Goal: Task Accomplishment & Management: Manage account settings

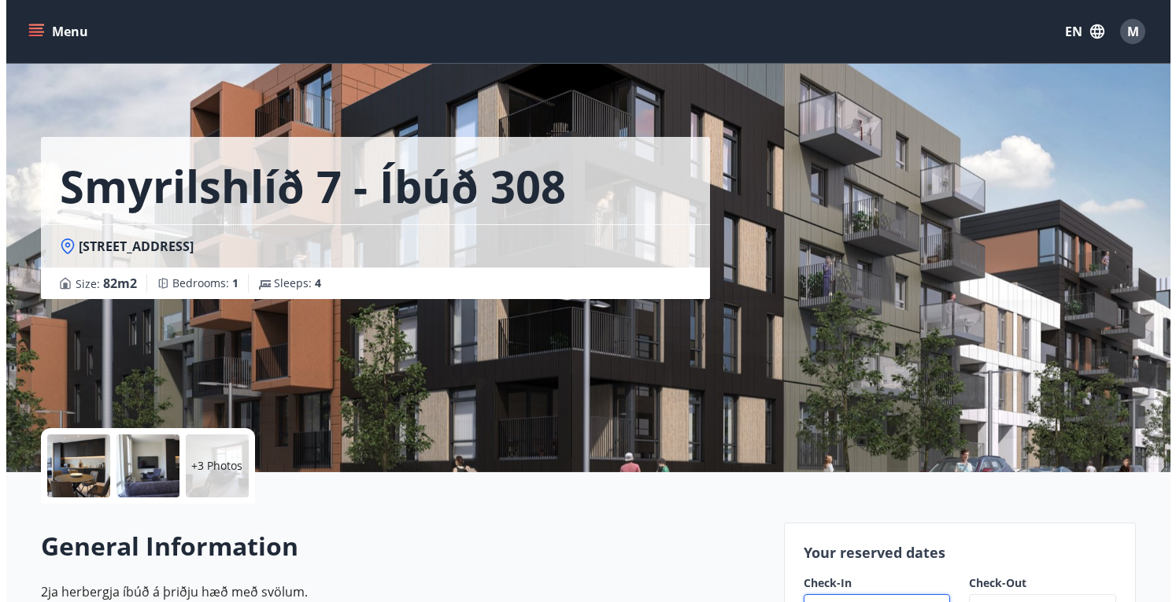
scroll to position [315, 0]
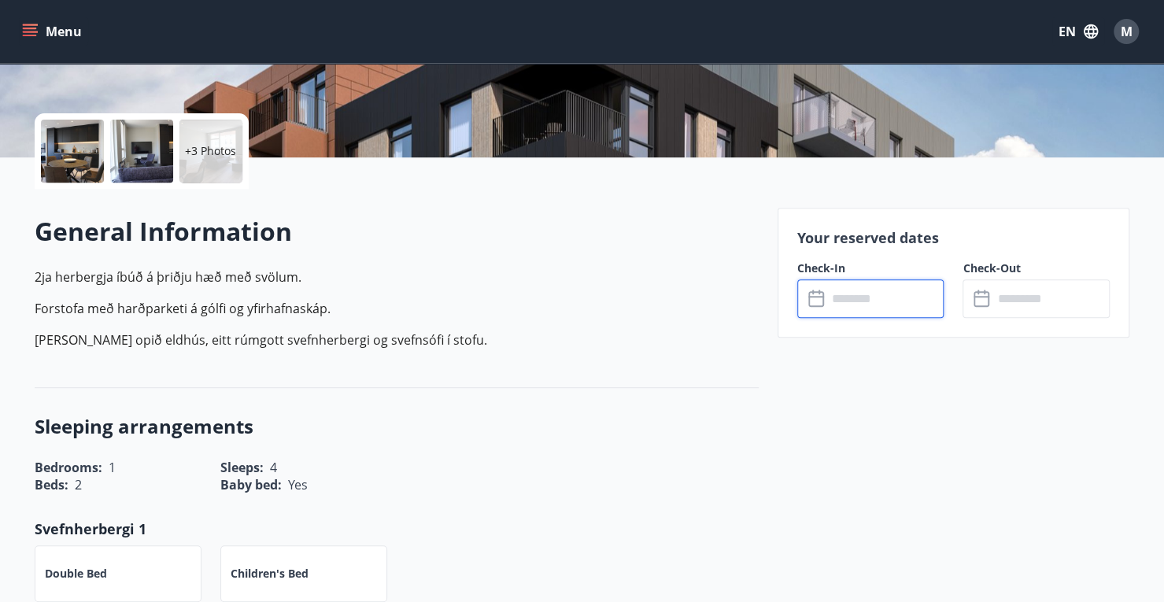
click at [74, 150] on div at bounding box center [72, 151] width 63 height 63
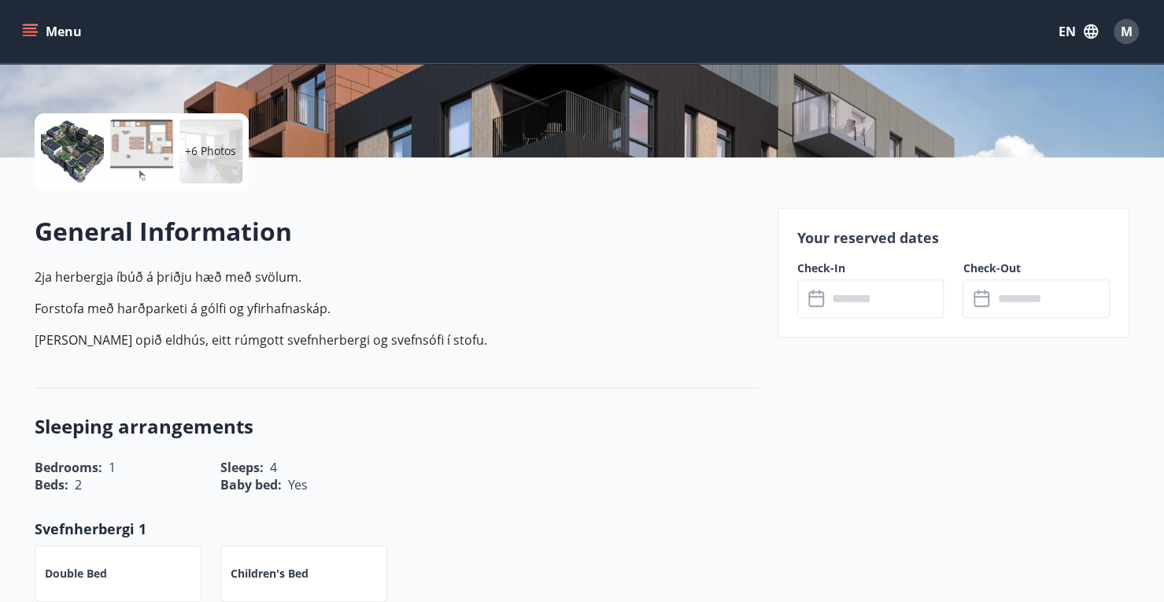
click at [203, 144] on p "+6 Photos" at bounding box center [210, 151] width 51 height 16
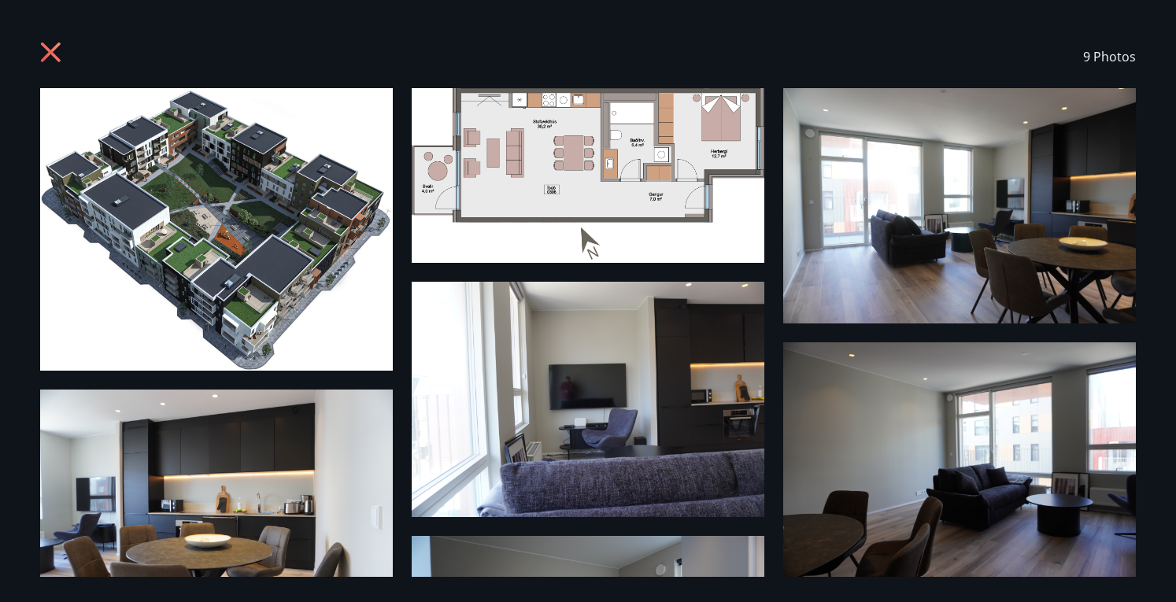
click at [1141, 325] on div "9 Photos" at bounding box center [587, 301] width 1133 height 552
click at [615, 379] on img at bounding box center [588, 399] width 353 height 235
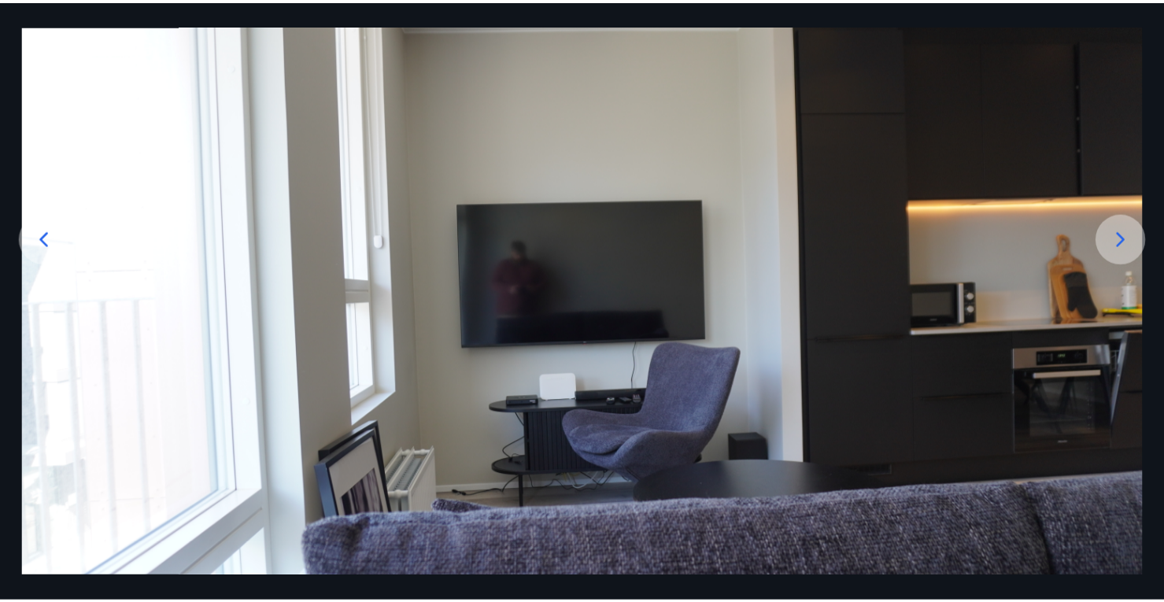
scroll to position [236, 0]
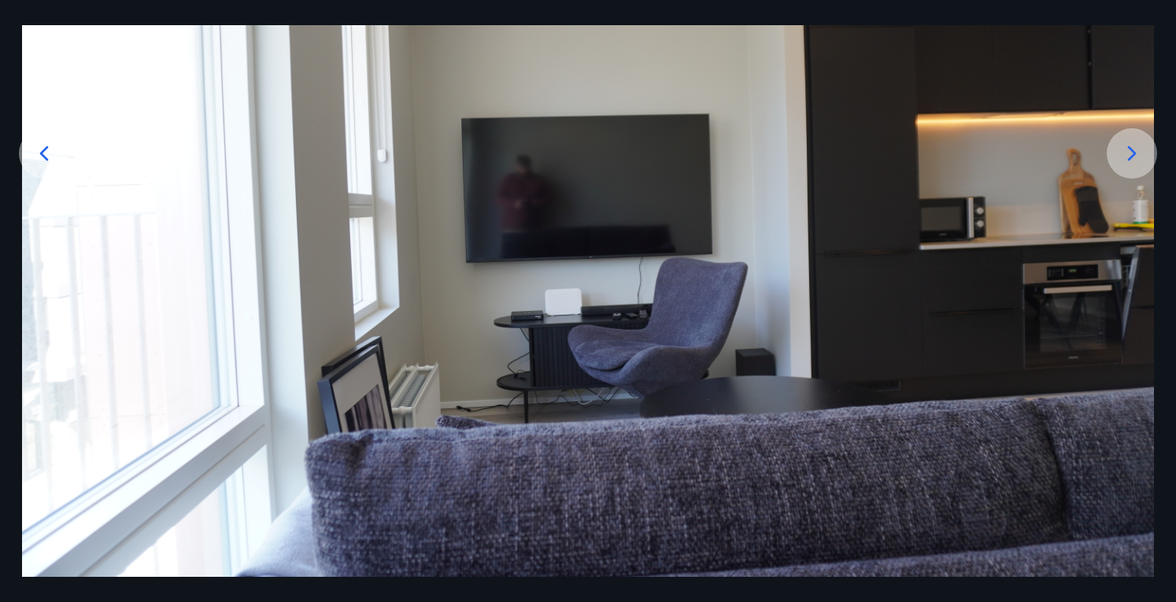
click at [1128, 148] on icon at bounding box center [1131, 153] width 25 height 25
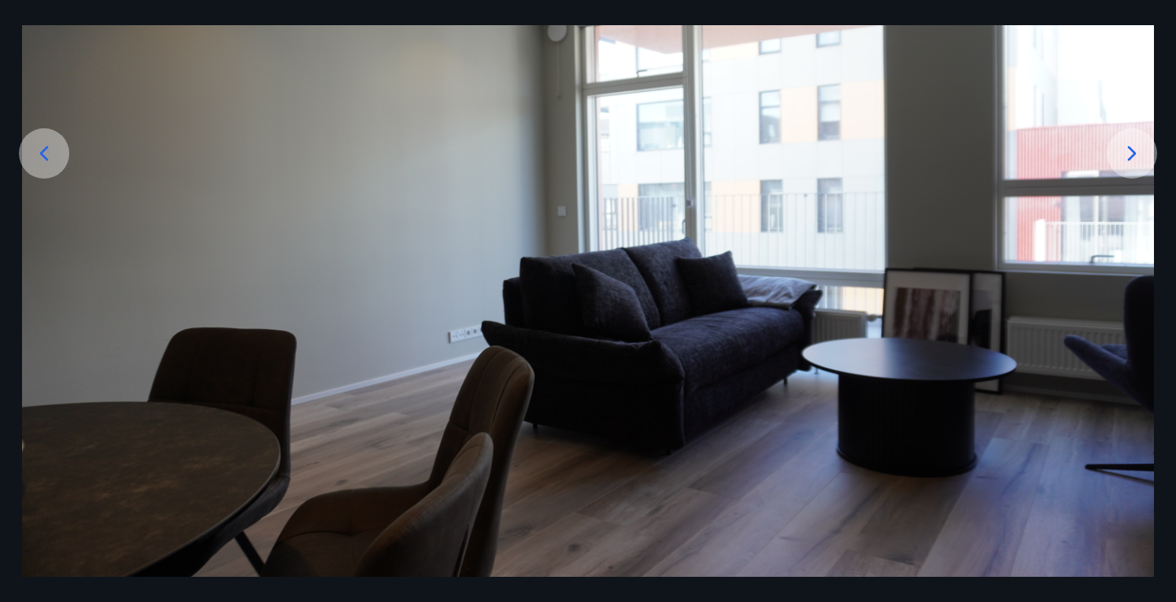
click at [1124, 153] on icon at bounding box center [1131, 153] width 25 height 25
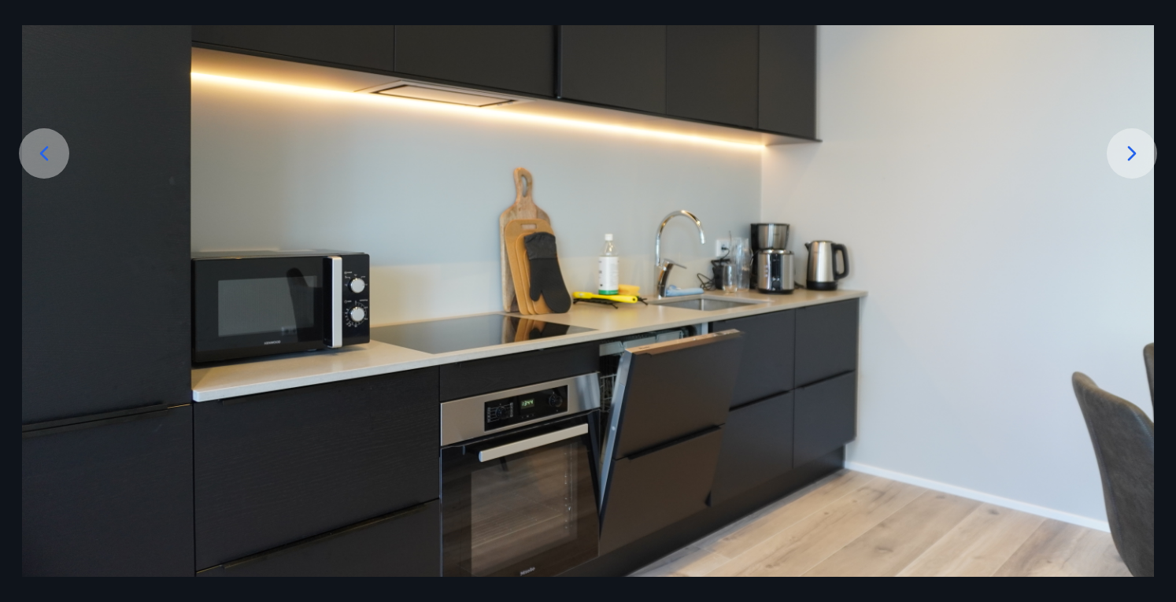
click at [1124, 153] on icon at bounding box center [1131, 153] width 25 height 25
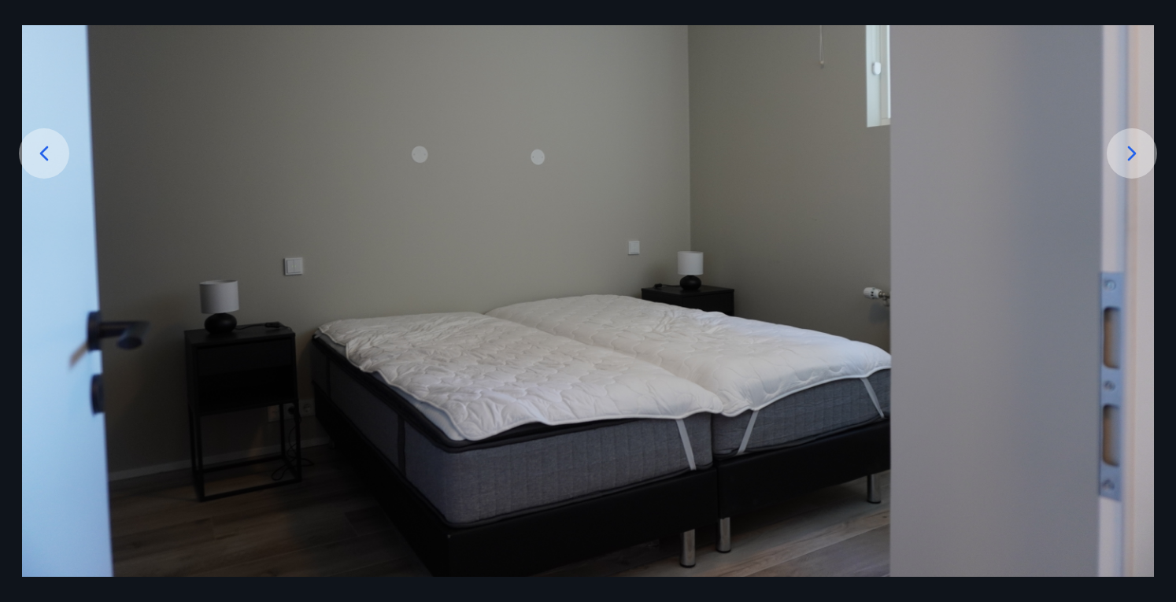
click at [1124, 153] on icon at bounding box center [1131, 153] width 25 height 25
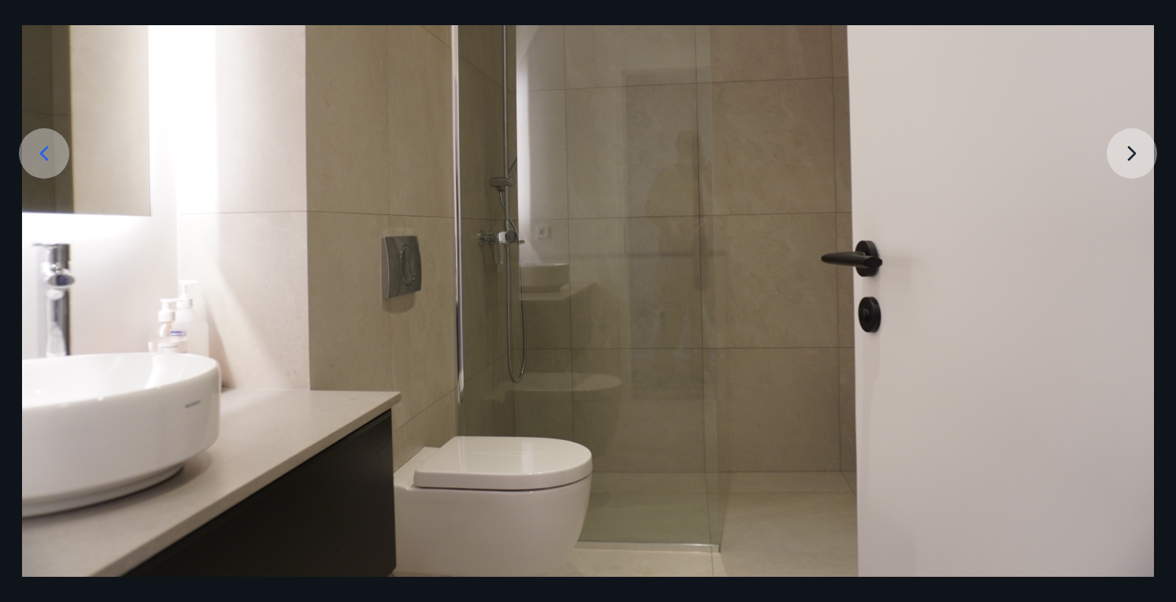
click at [1124, 153] on img at bounding box center [588, 229] width 1132 height 755
click at [20, 9] on div "9 of 9" at bounding box center [588, 301] width 1176 height 602
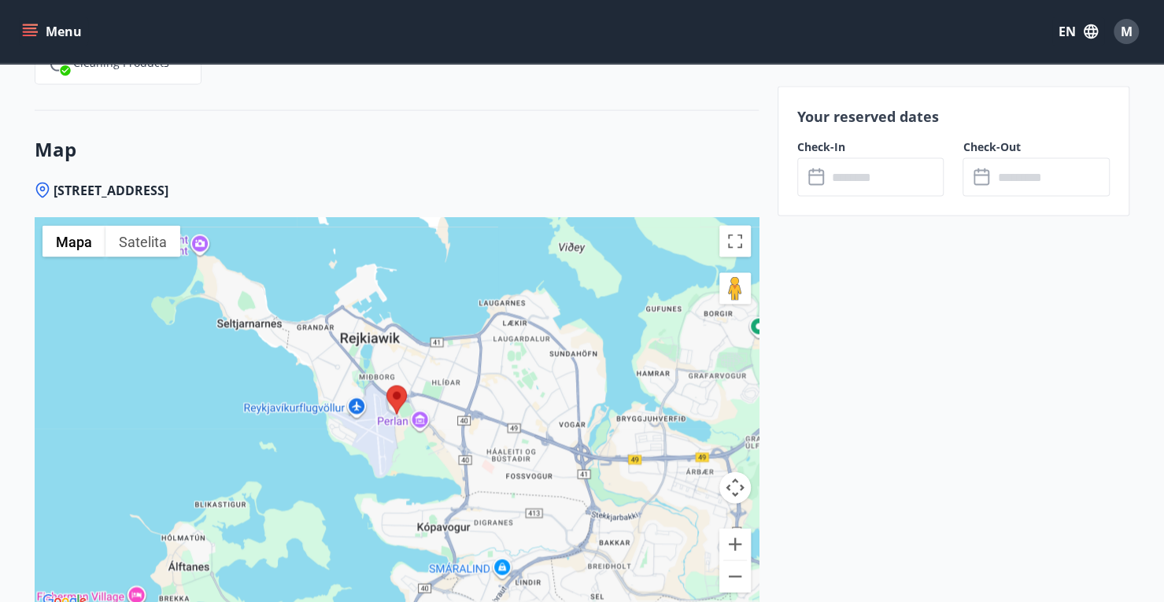
scroll to position [1889, 0]
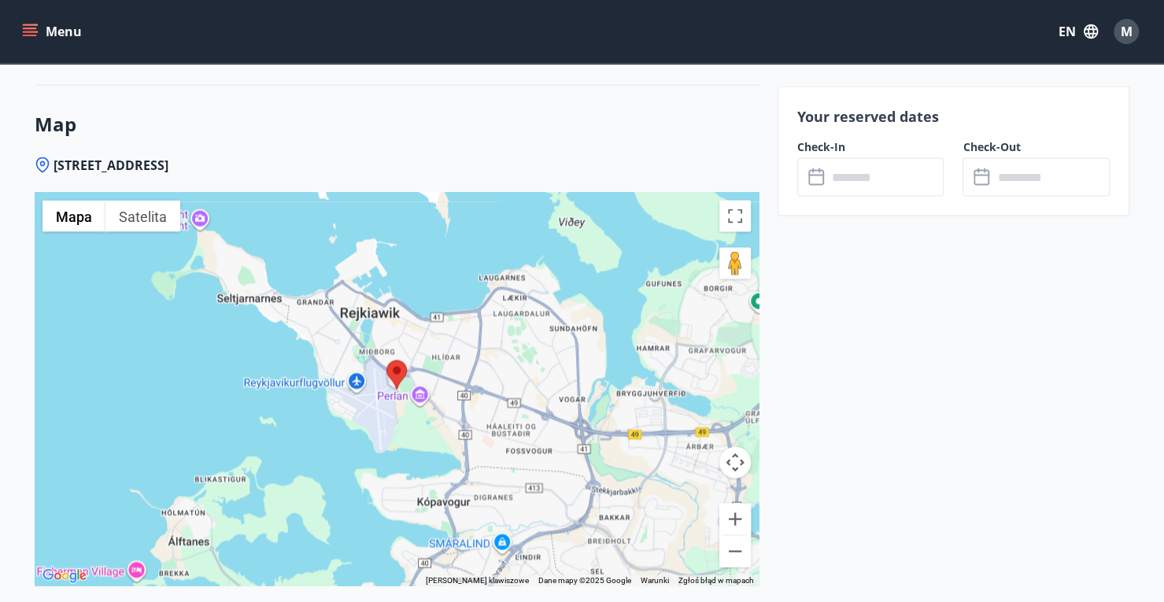
click at [888, 194] on input "text" at bounding box center [885, 177] width 117 height 39
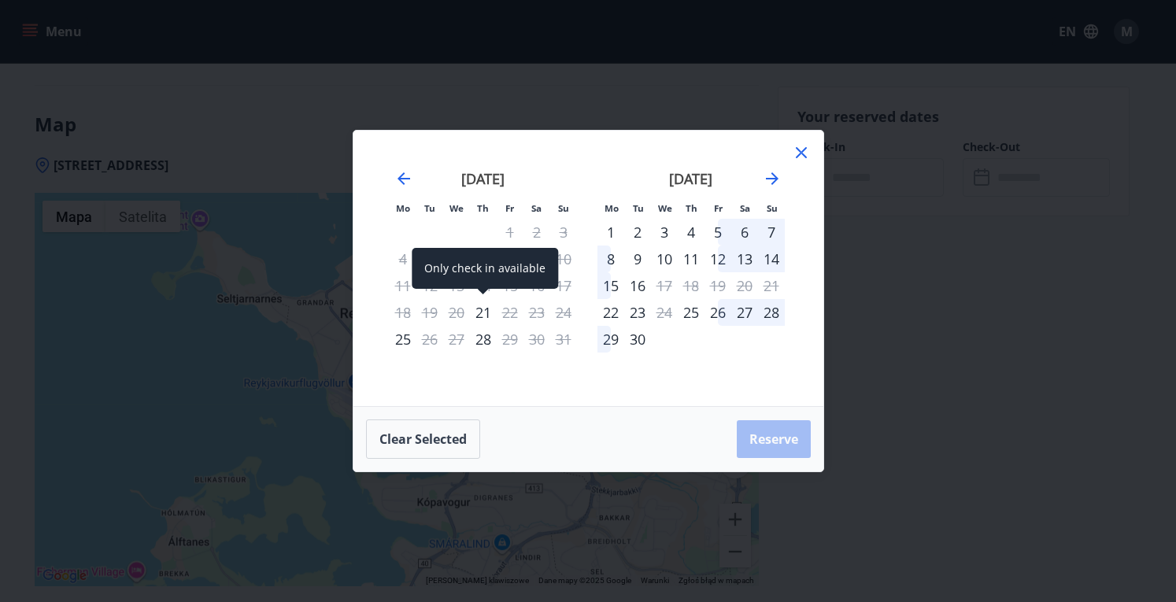
click at [485, 315] on div "21" at bounding box center [483, 312] width 27 height 27
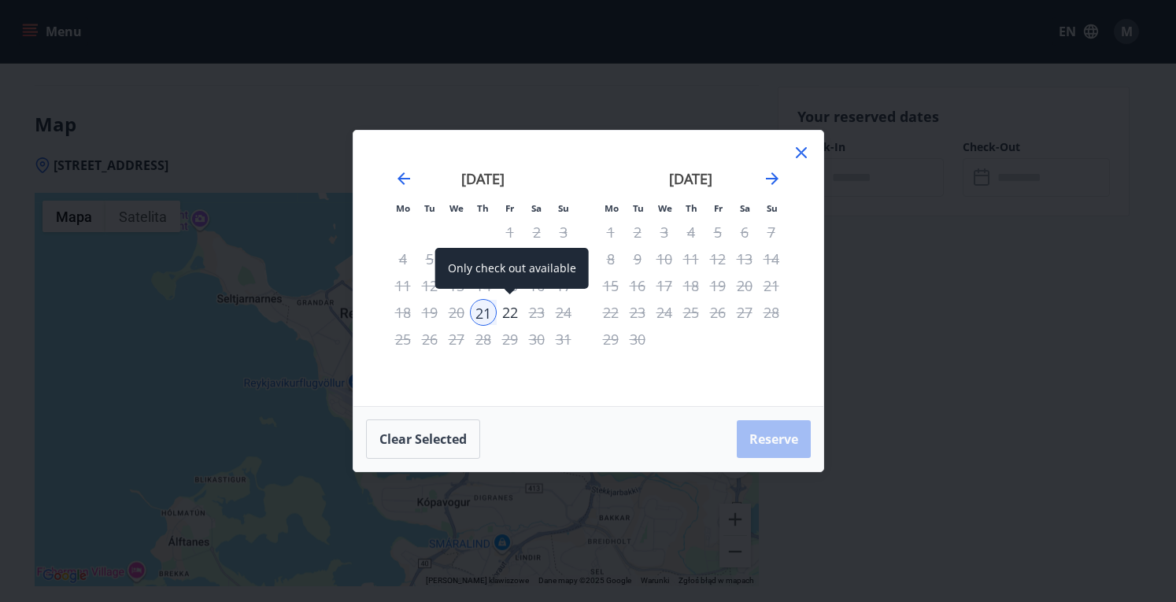
click at [513, 312] on div "22" at bounding box center [510, 312] width 27 height 27
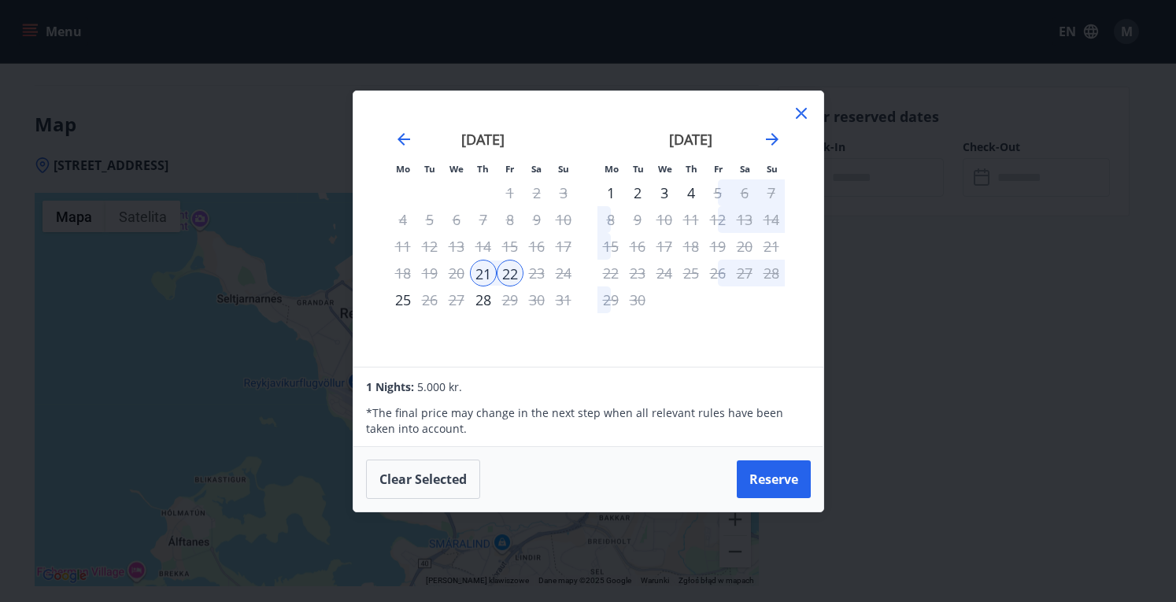
click at [796, 119] on icon at bounding box center [801, 113] width 19 height 19
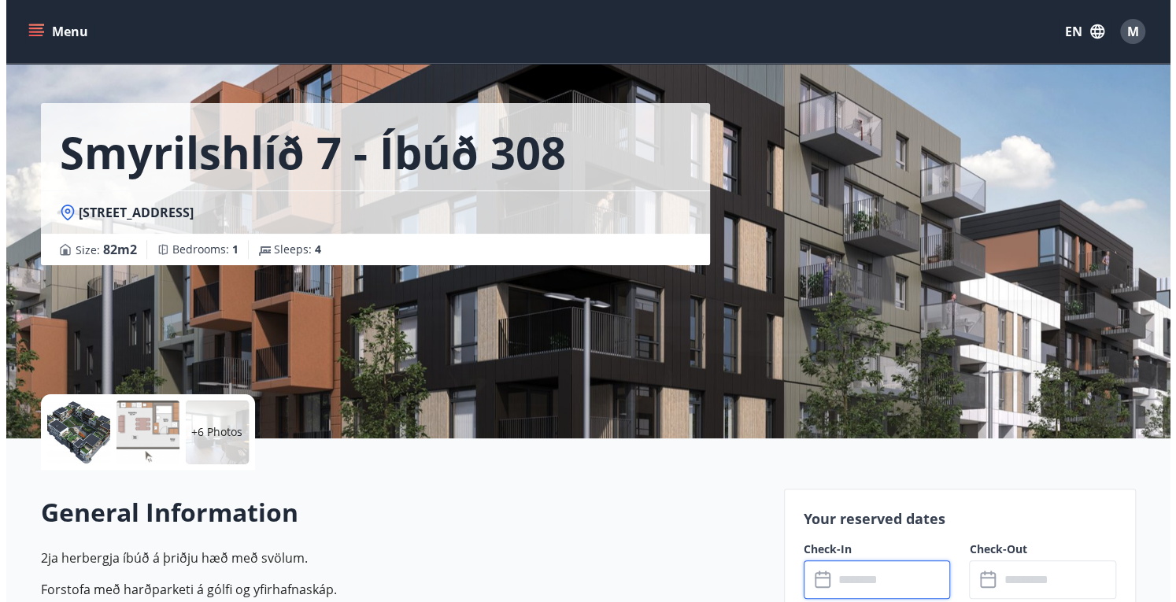
scroll to position [0, 0]
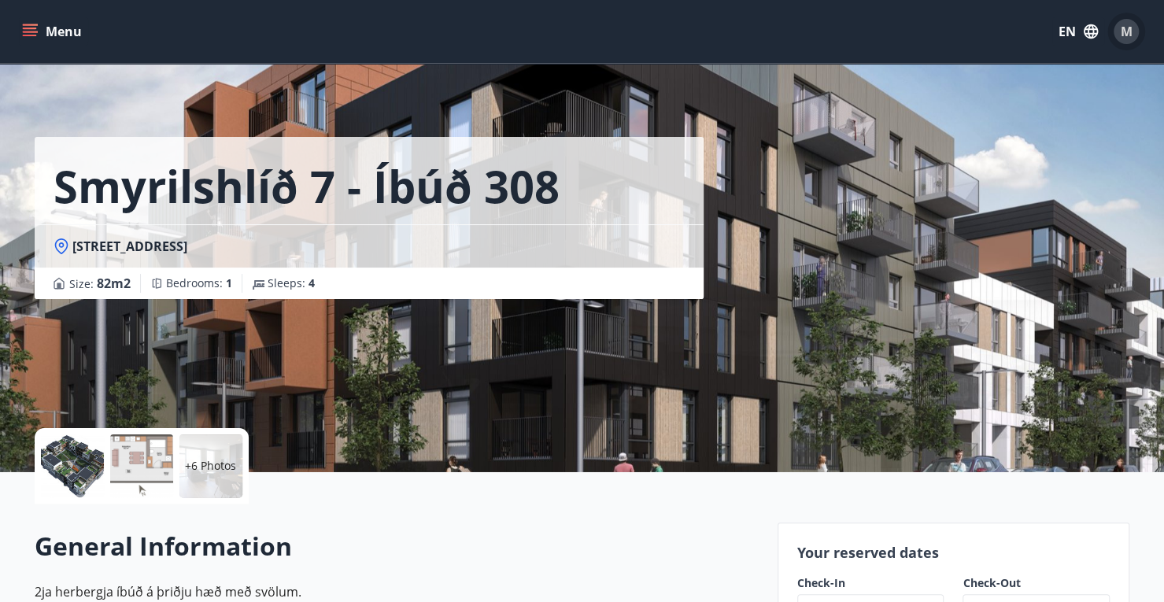
click at [1113, 37] on button "M" at bounding box center [1126, 32] width 38 height 38
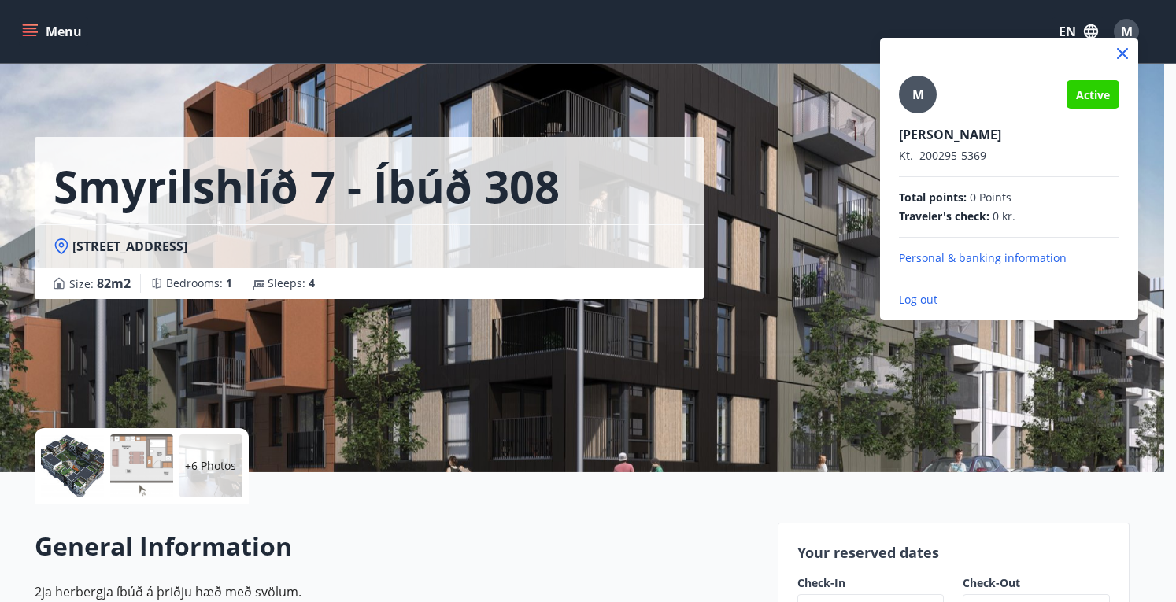
click at [1012, 260] on p "Personal & banking information" at bounding box center [1009, 258] width 220 height 16
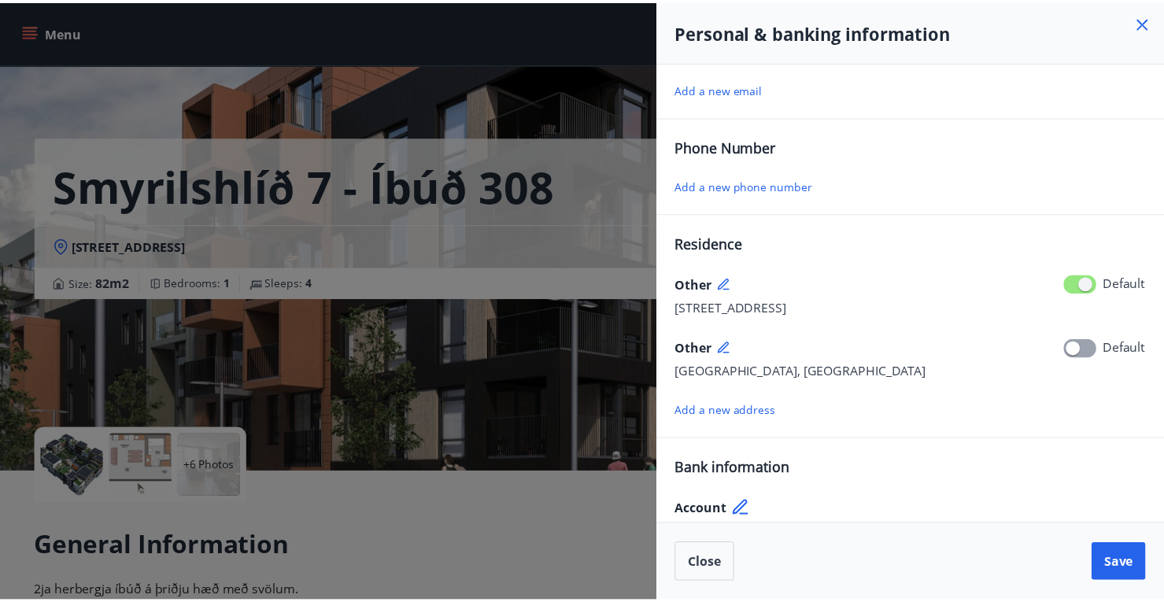
scroll to position [121, 0]
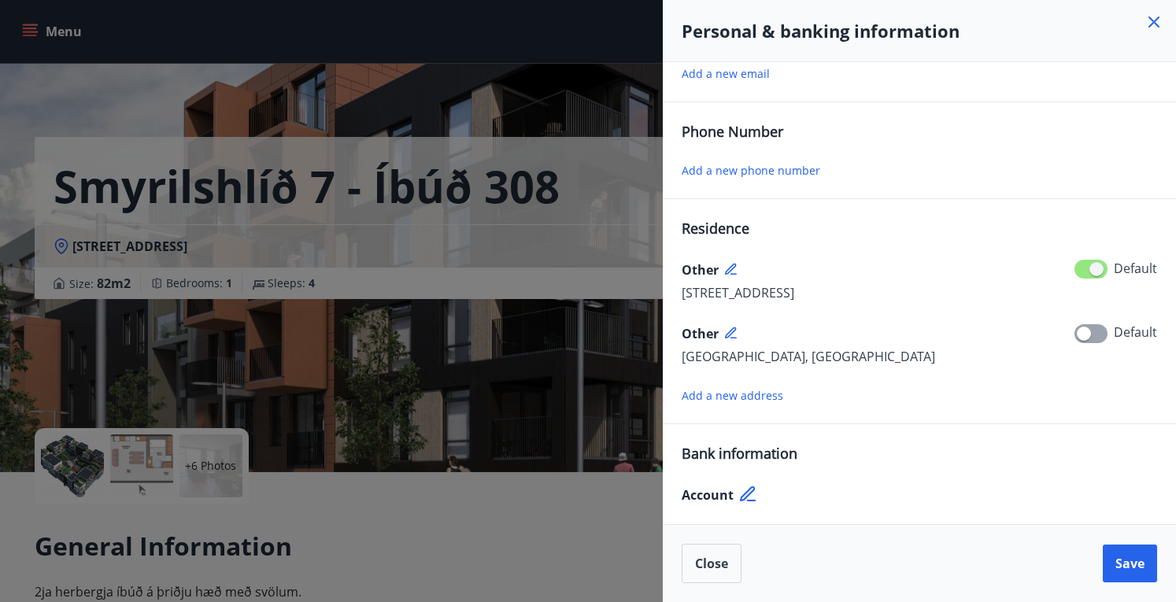
click at [743, 492] on icon at bounding box center [747, 493] width 15 height 15
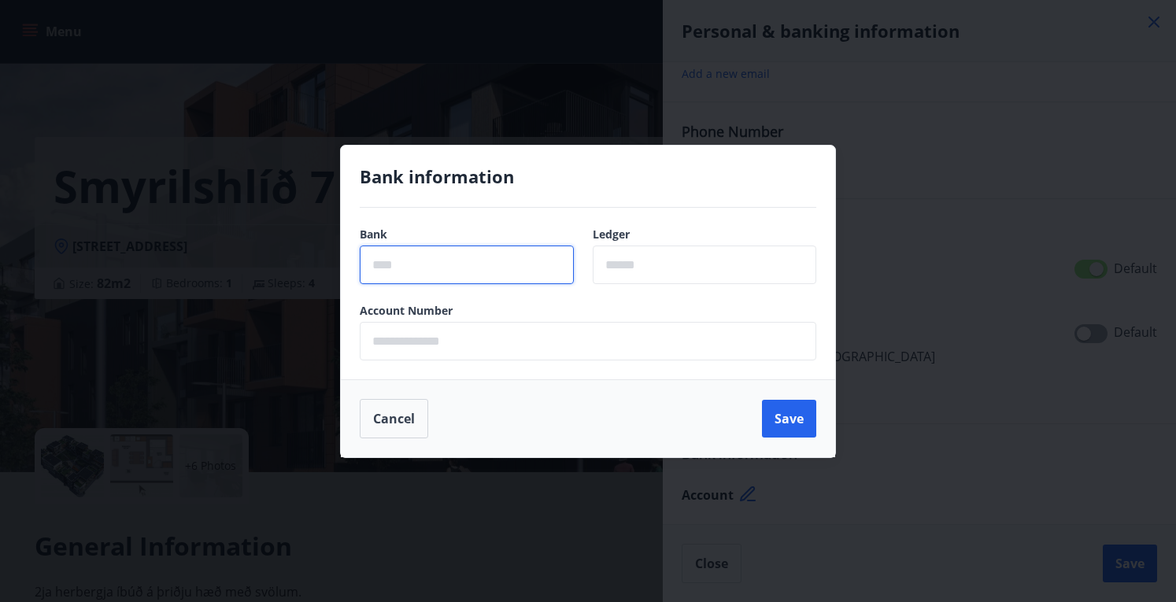
click at [499, 271] on input "text" at bounding box center [467, 265] width 214 height 39
type input "****"
click at [478, 325] on input "text" at bounding box center [588, 341] width 456 height 39
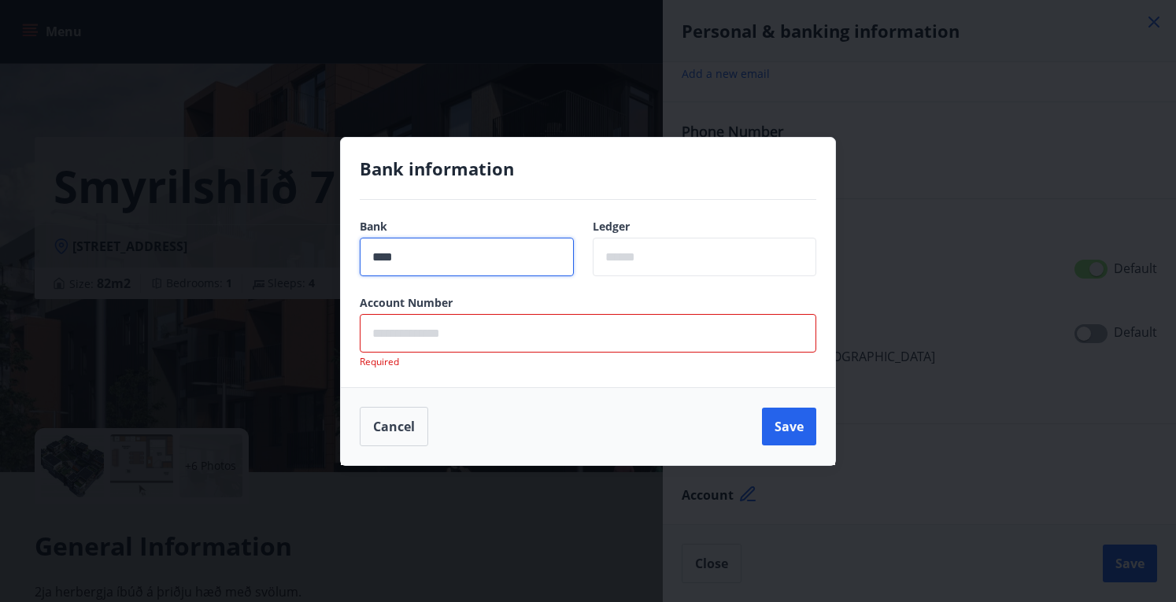
drag, startPoint x: 442, startPoint y: 275, endPoint x: 286, endPoint y: 271, distance: 156.6
click at [286, 271] on div "Bank information Bank **** ​ Ledger ​ Account Number ​ Required Cancel Save" at bounding box center [588, 301] width 1176 height 602
type input "*"
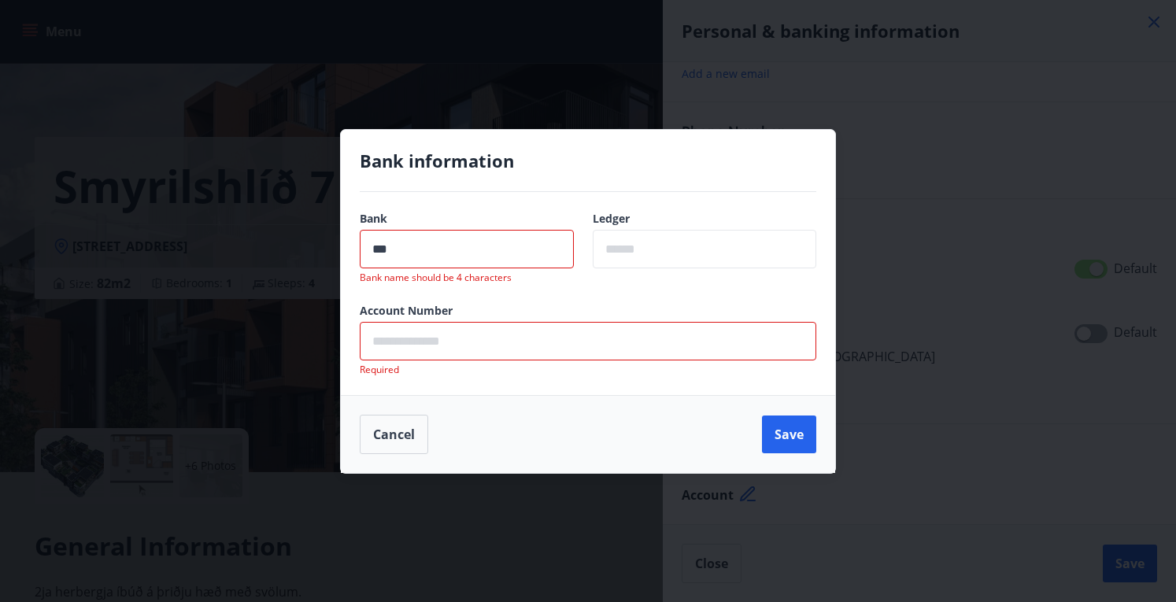
type input "****"
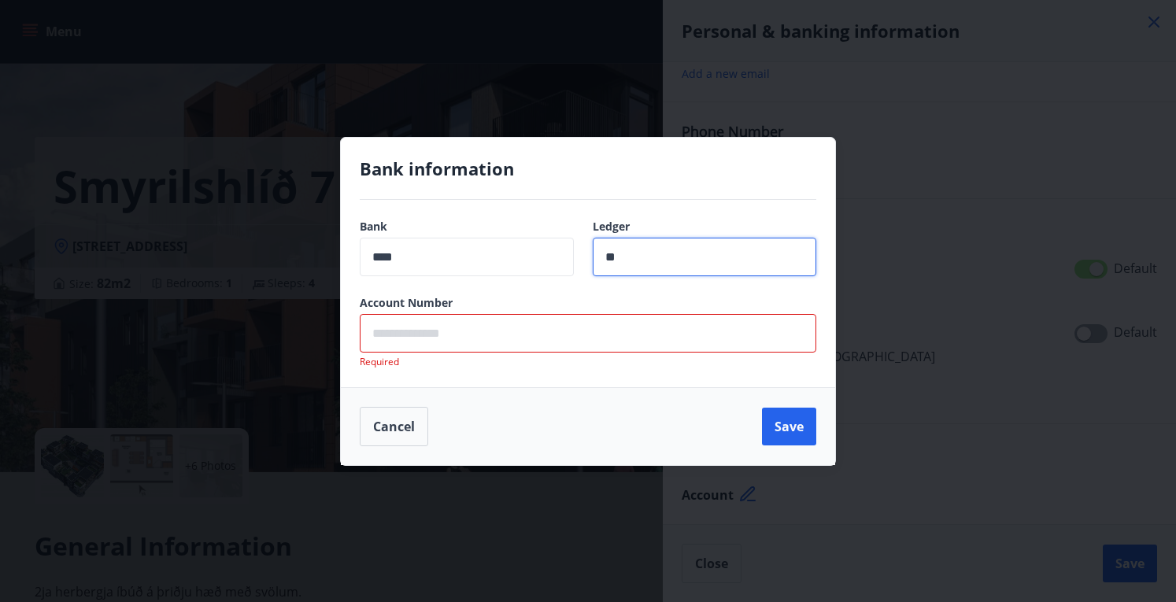
type input "**"
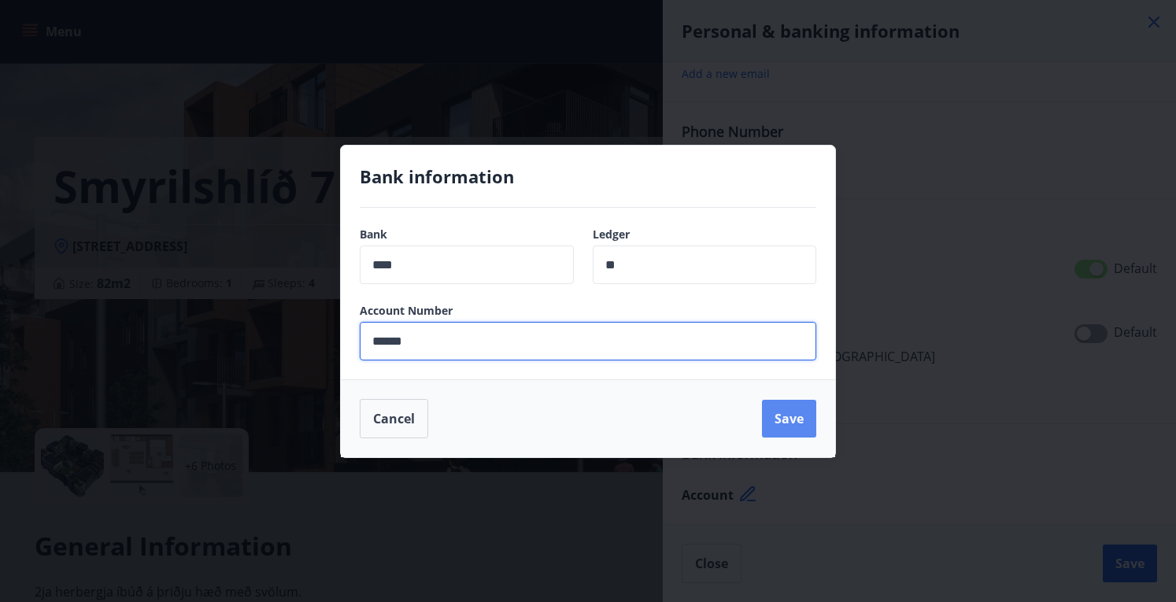
type input "******"
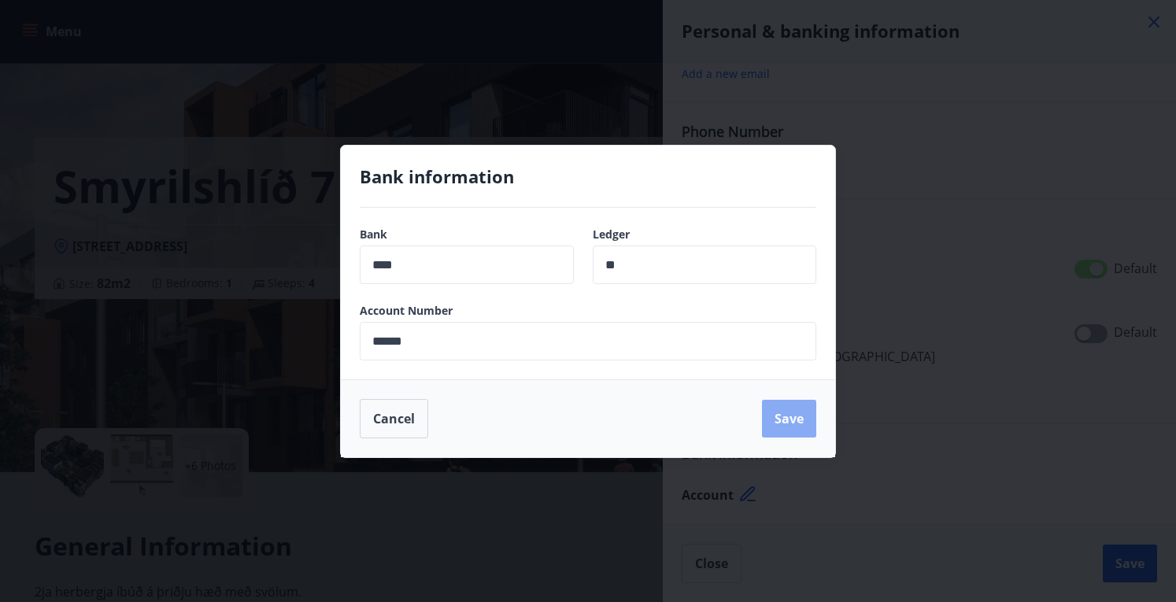
click at [798, 430] on button "Save" at bounding box center [789, 419] width 54 height 38
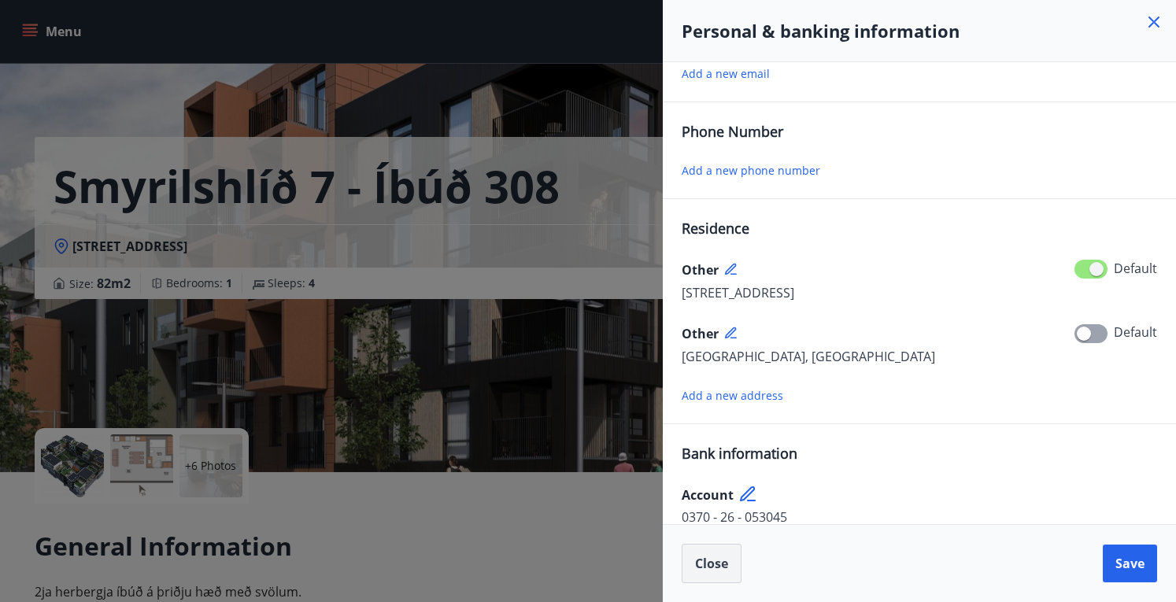
click at [715, 558] on span "Close" at bounding box center [711, 563] width 33 height 17
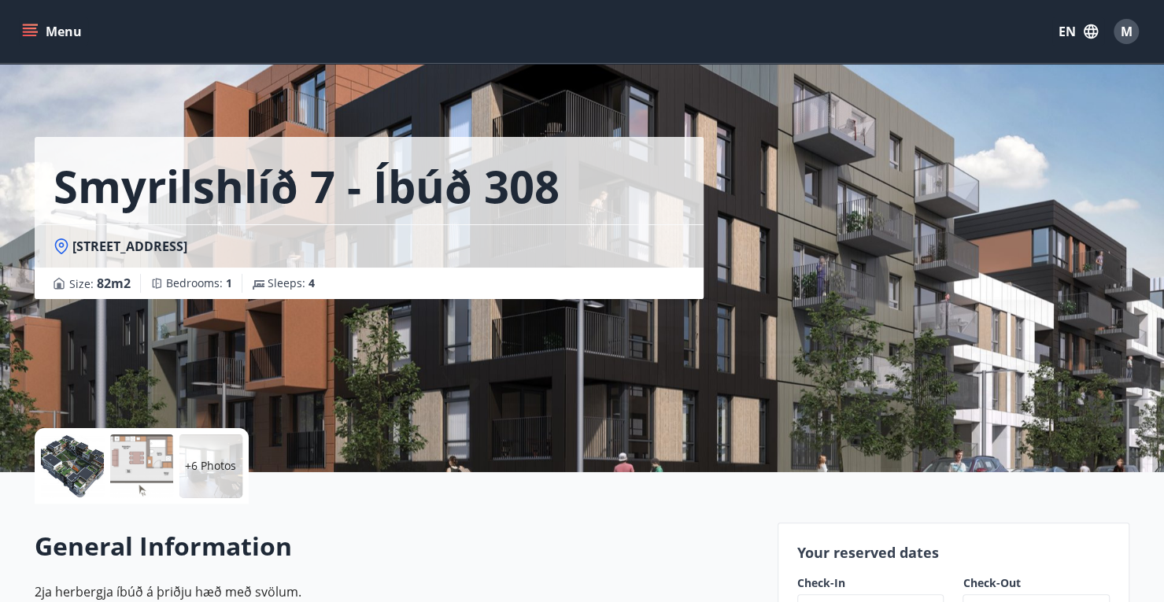
click at [39, 27] on button "Menu" at bounding box center [53, 31] width 69 height 28
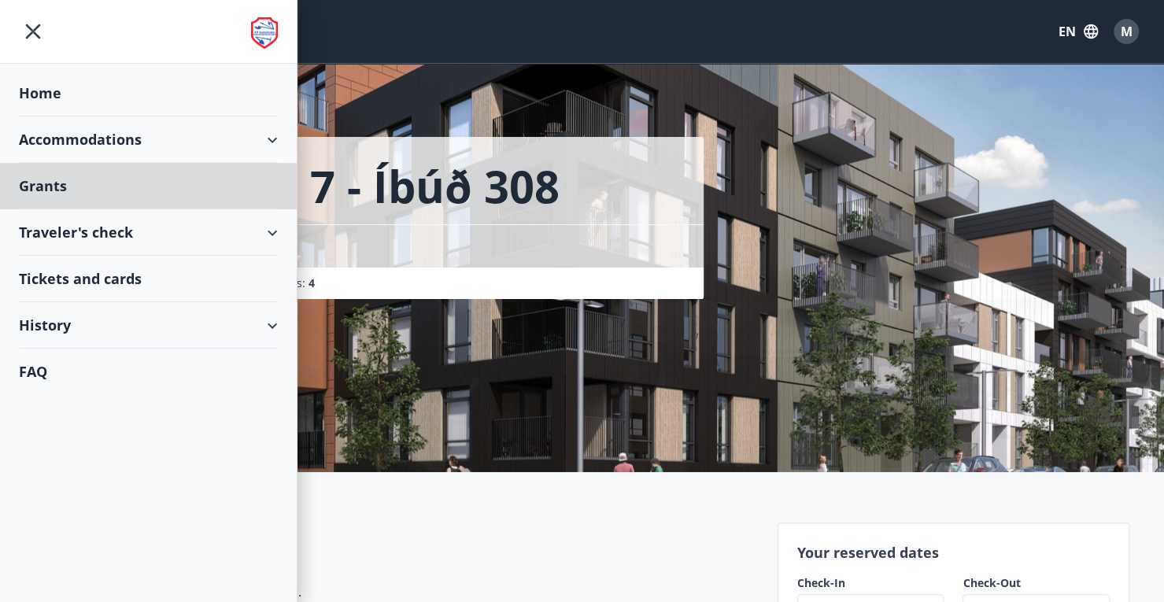
click at [61, 101] on div "Home" at bounding box center [148, 93] width 259 height 46
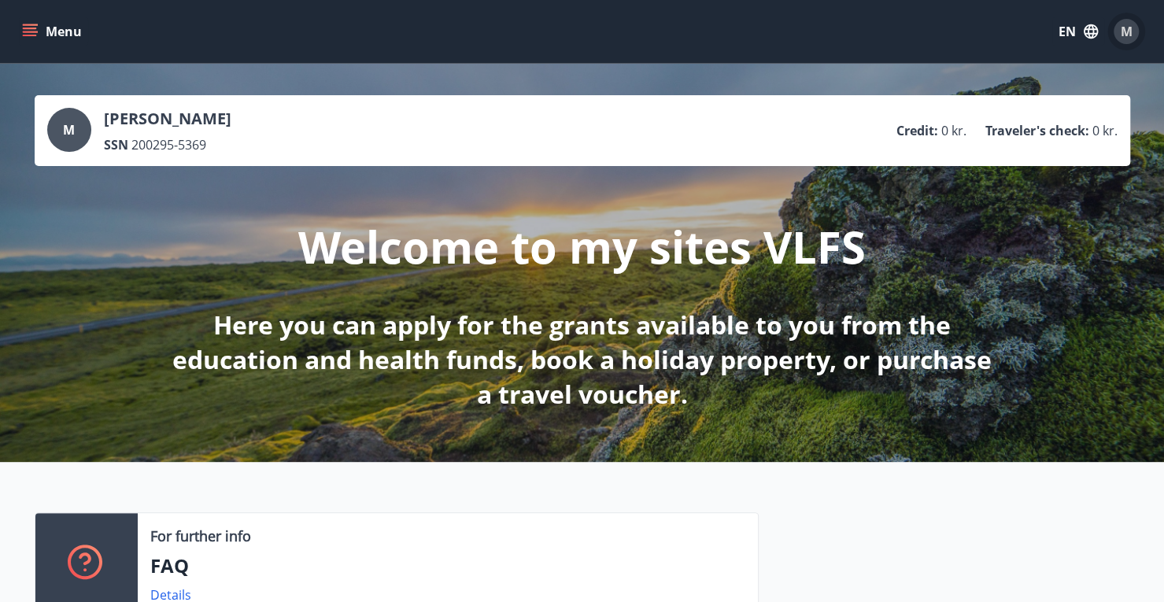
click at [1133, 26] on div "M" at bounding box center [1125, 31] width 25 height 25
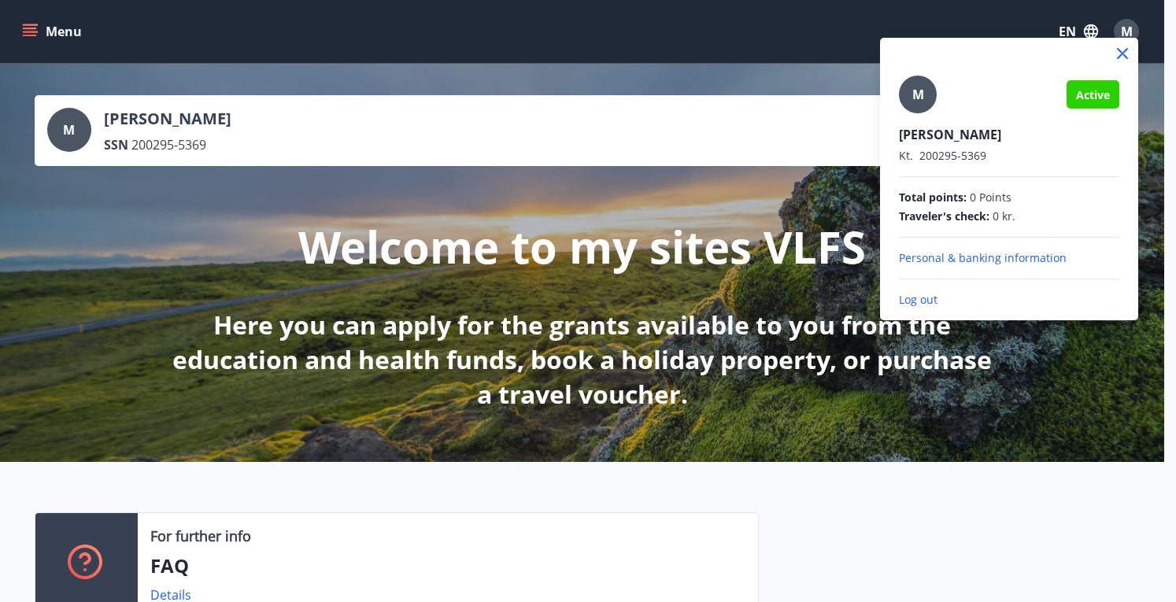
click at [916, 300] on p "Log out" at bounding box center [1009, 300] width 220 height 16
